Goal: Task Accomplishment & Management: Use online tool/utility

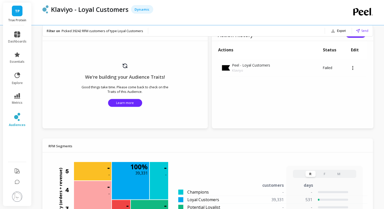
scroll to position [294, 0]
click at [126, 65] on img at bounding box center [125, 66] width 6 height 6
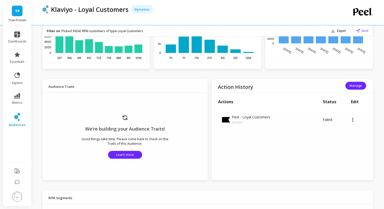
scroll to position [240, 0]
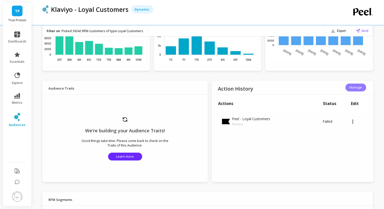
click at [358, 88] on span "Manage" at bounding box center [356, 87] width 13 height 5
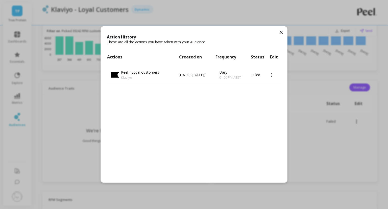
click at [283, 32] on icon at bounding box center [281, 32] width 6 height 6
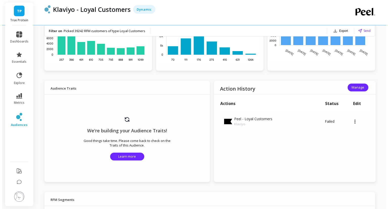
scroll to position [0, 0]
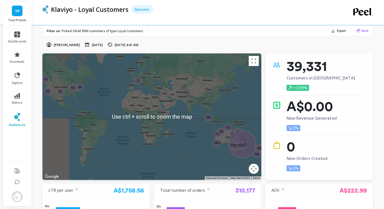
click at [360, 30] on span at bounding box center [358, 31] width 5 height 4
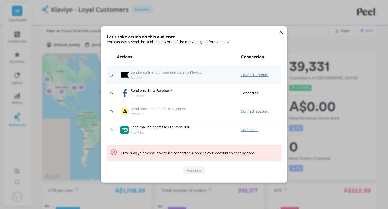
click at [261, 74] on link "Connect account" at bounding box center [261, 74] width 40 height 5
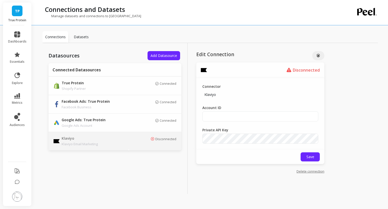
click at [153, 144] on div "Disconnected" at bounding box center [154, 141] width 43 height 9
click at [312, 173] on link "Delete connection" at bounding box center [311, 171] width 28 height 5
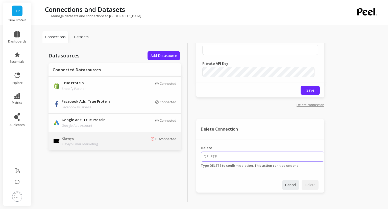
click at [267, 156] on input "Delete" at bounding box center [263, 156] width 124 height 10
type input "DELETE"
click at [306, 186] on span "Delete" at bounding box center [310, 184] width 11 height 5
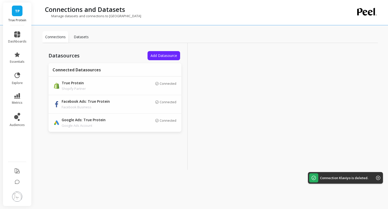
scroll to position [0, 0]
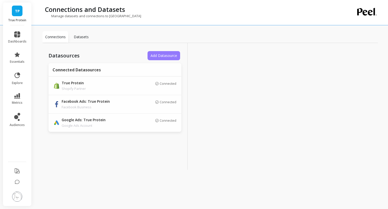
click at [172, 55] on span "Add Datasource" at bounding box center [164, 55] width 27 height 5
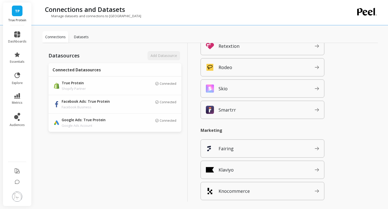
scroll to position [438, 0]
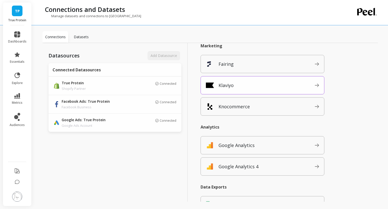
click at [258, 84] on span "Klaviyo" at bounding box center [266, 85] width 96 height 8
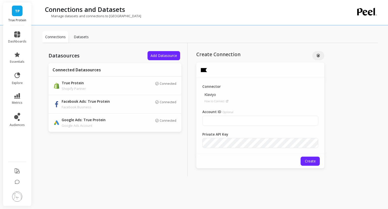
scroll to position [0, 0]
click at [212, 117] on input "Account ID Optional" at bounding box center [260, 120] width 116 height 10
paste input "H4FhUa"
type input "H4FhUa"
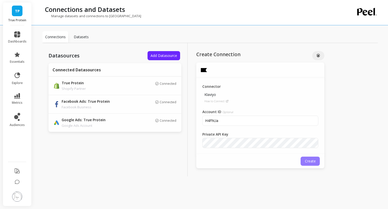
click at [307, 164] on button "Create" at bounding box center [310, 160] width 19 height 9
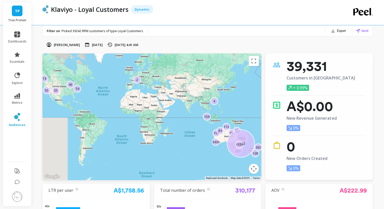
click at [361, 31] on span "Send" at bounding box center [364, 30] width 7 height 5
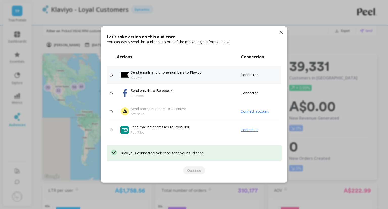
click at [149, 69] on td "Send emails and phone numbers to Klaviyo Klaviyo" at bounding box center [179, 75] width 124 height 18
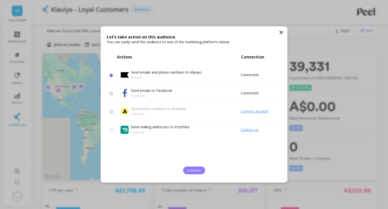
click at [198, 170] on span "Continue" at bounding box center [194, 170] width 14 height 5
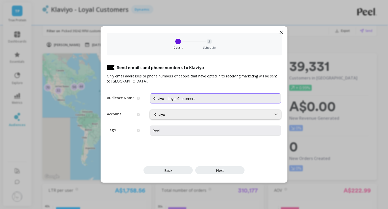
click at [159, 97] on input "Klaviyo - Loyal Customers" at bounding box center [215, 98] width 131 height 10
type input "Peel - Loyal Customers"
click at [226, 172] on button "Next" at bounding box center [219, 170] width 49 height 8
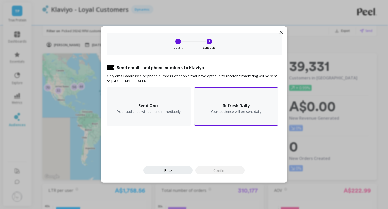
click at [228, 105] on h3 "Refresh Daily" at bounding box center [236, 105] width 27 height 5
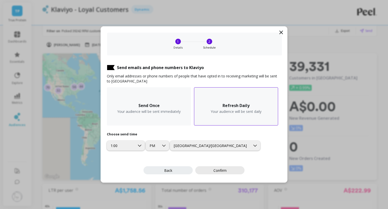
click at [224, 171] on span "Confirm" at bounding box center [219, 170] width 13 height 5
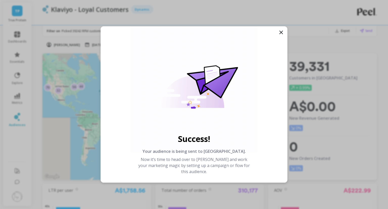
click at [279, 33] on icon at bounding box center [281, 32] width 6 height 6
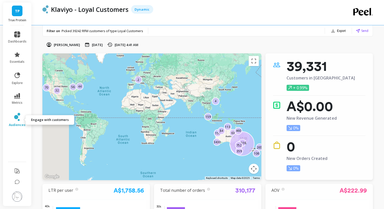
click at [16, 120] on icon at bounding box center [17, 117] width 6 height 8
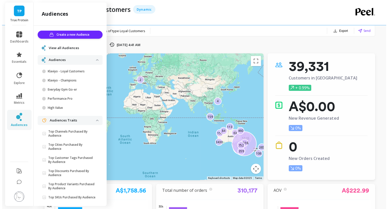
scroll to position [7, 0]
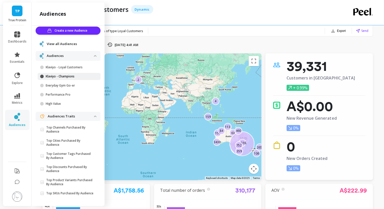
click at [60, 73] on link "Klaviyo - Champions" at bounding box center [69, 76] width 63 height 7
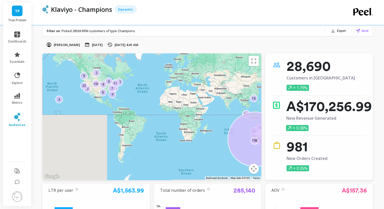
click at [362, 34] on div "Export Send" at bounding box center [345, 30] width 48 height 11
click at [363, 32] on span "Send" at bounding box center [364, 30] width 7 height 5
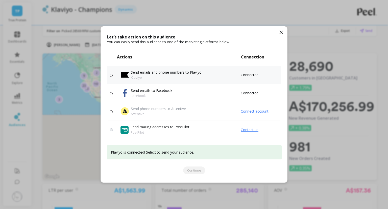
click at [168, 73] on p "Send emails and phone numbers to Klaviyo" at bounding box center [166, 72] width 71 height 5
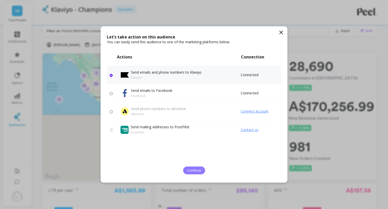
click at [201, 171] on button "Continue" at bounding box center [194, 170] width 22 height 8
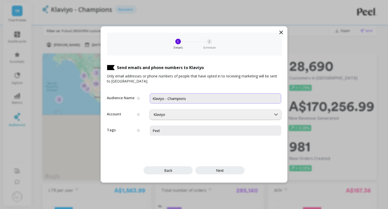
click at [158, 101] on input "Klaviyo - Champions" at bounding box center [215, 98] width 131 height 10
type input "Peel - Champions"
click at [212, 169] on button "Next" at bounding box center [219, 170] width 49 height 8
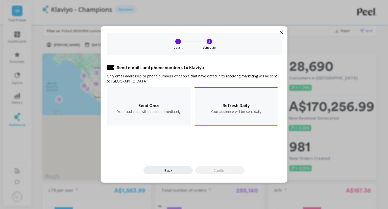
click at [229, 109] on p "Your audience will be sent daily" at bounding box center [236, 111] width 51 height 5
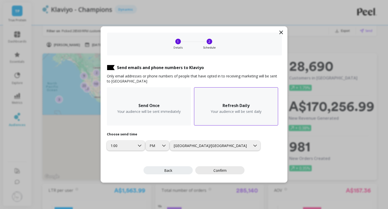
click at [225, 173] on button "Confirm" at bounding box center [219, 170] width 49 height 8
